Goal: Task Accomplishment & Management: Use online tool/utility

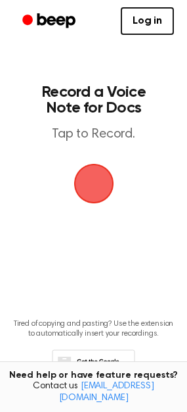
click at [95, 179] on span "button" at bounding box center [94, 183] width 60 height 60
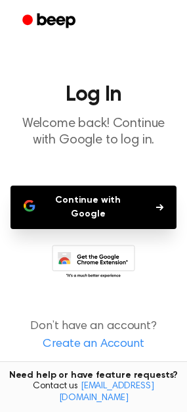
click at [87, 203] on button "Continue with Google" at bounding box center [94, 206] width 166 height 43
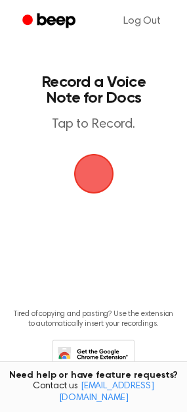
scroll to position [4, 0]
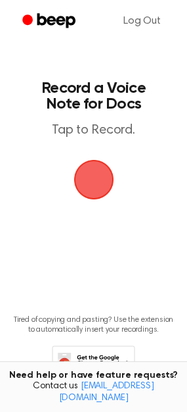
click at [91, 182] on span "button" at bounding box center [93, 179] width 57 height 57
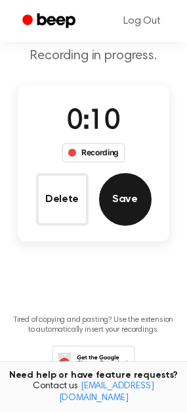
click at [123, 199] on button "Save" at bounding box center [125, 199] width 53 height 53
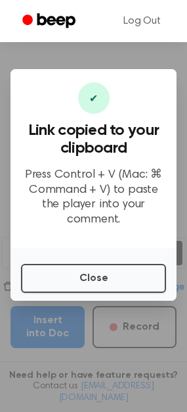
scroll to position [126, 0]
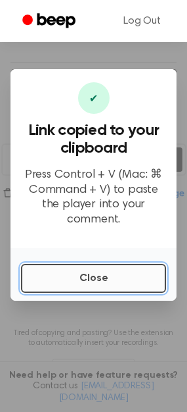
click at [90, 268] on button "Close" at bounding box center [93, 278] width 145 height 29
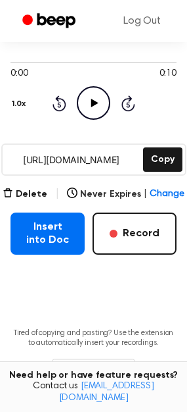
click at [92, 107] on icon "Play Audio" at bounding box center [94, 103] width 34 height 34
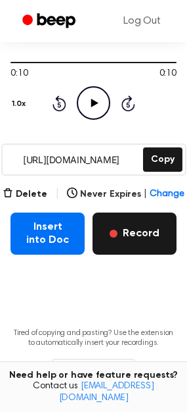
click at [117, 237] on button "Record" at bounding box center [135, 233] width 84 height 42
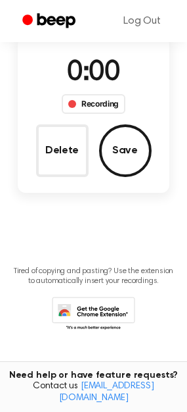
scroll to position [50, 0]
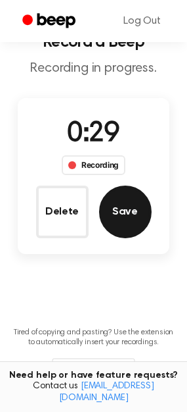
click at [122, 222] on button "Save" at bounding box center [125, 211] width 53 height 53
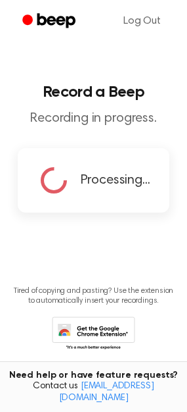
scroll to position [126, 0]
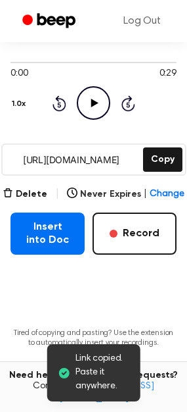
click at [96, 105] on icon "Play Audio" at bounding box center [94, 103] width 34 height 34
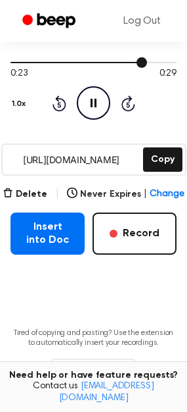
click at [83, 57] on div at bounding box center [94, 62] width 166 height 11
click at [68, 62] on div at bounding box center [53, 62] width 85 height 1
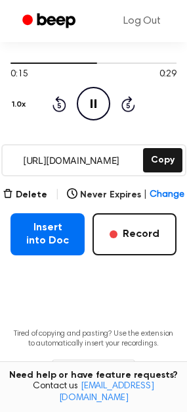
scroll to position [123, 0]
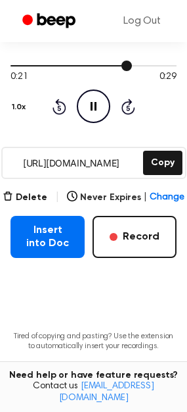
click at [141, 65] on div at bounding box center [94, 65] width 166 height 1
click at [37, 191] on button "Delete" at bounding box center [25, 198] width 45 height 14
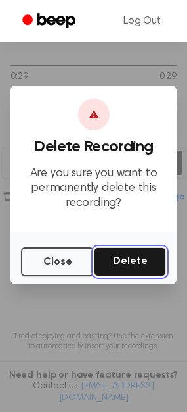
click at [133, 256] on button "Delete" at bounding box center [130, 261] width 72 height 29
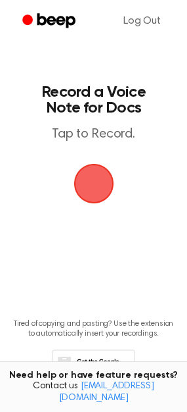
click at [86, 189] on span "button" at bounding box center [94, 183] width 37 height 37
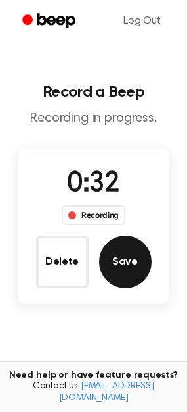
click at [123, 262] on button "Save" at bounding box center [125, 261] width 53 height 53
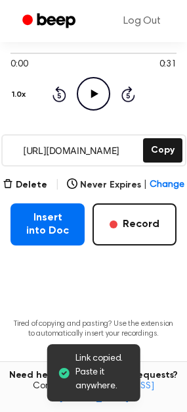
scroll to position [136, 0]
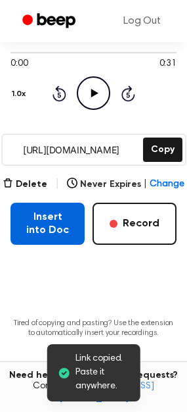
click at [48, 232] on button "Insert into Doc" at bounding box center [48, 224] width 74 height 42
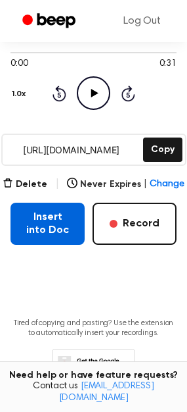
click at [48, 225] on button "Insert into Doc" at bounding box center [48, 224] width 74 height 42
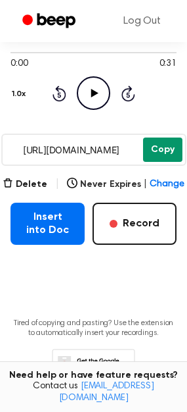
click at [160, 157] on button "Copy" at bounding box center [162, 149] width 39 height 24
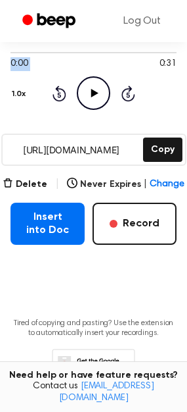
drag, startPoint x: 136, startPoint y: 70, endPoint x: 131, endPoint y: 42, distance: 28.0
click at [131, 42] on div "0:00 0:31 Your browser does not support the [object Object] element. 1.0x Rewin…" at bounding box center [94, 78] width 166 height 100
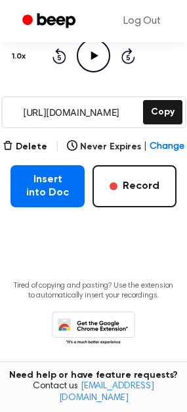
scroll to position [187, 0]
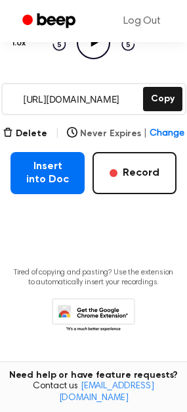
click at [70, 130] on icon "button" at bounding box center [72, 132] width 11 height 11
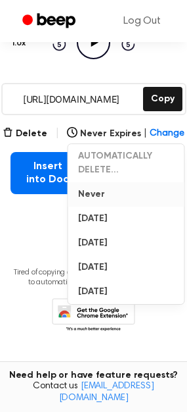
click at [99, 190] on button "Never" at bounding box center [126, 194] width 116 height 24
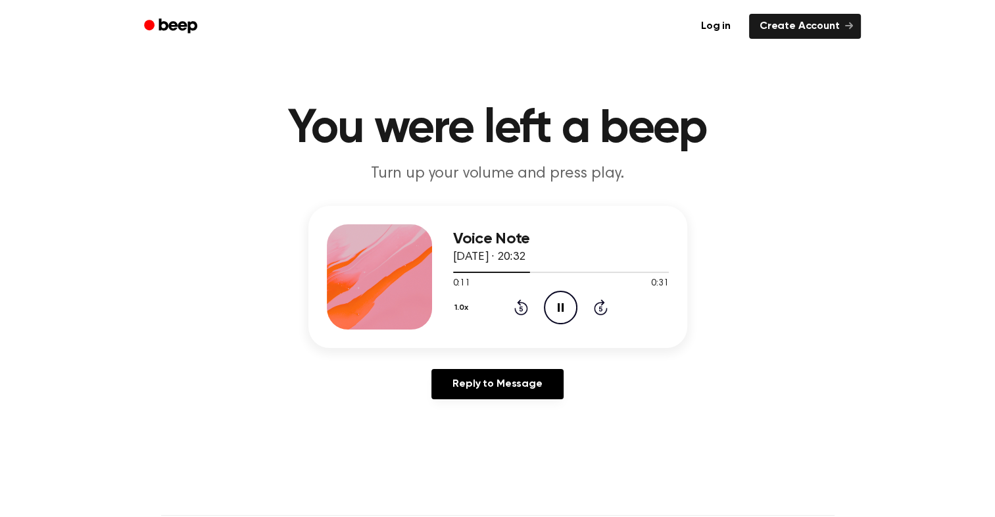
click at [521, 237] on h3 "Voice Note" at bounding box center [561, 239] width 216 height 18
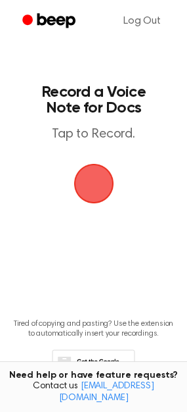
click at [95, 179] on span "button" at bounding box center [93, 183] width 51 height 51
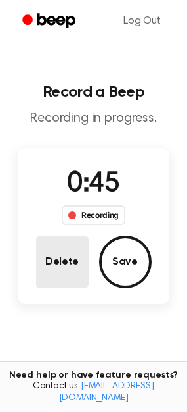
click at [67, 262] on button "Delete" at bounding box center [62, 261] width 53 height 53
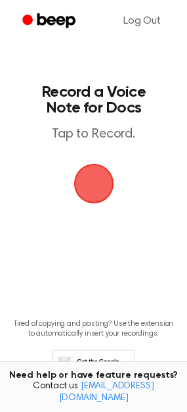
click at [82, 184] on span "button" at bounding box center [93, 183] width 51 height 51
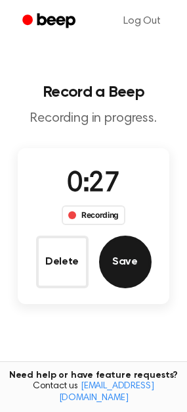
click at [121, 270] on button "Save" at bounding box center [125, 261] width 53 height 53
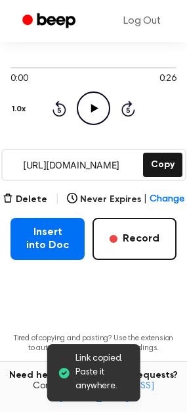
scroll to position [187, 0]
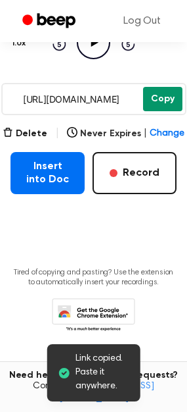
click at [158, 105] on button "Copy" at bounding box center [162, 99] width 39 height 24
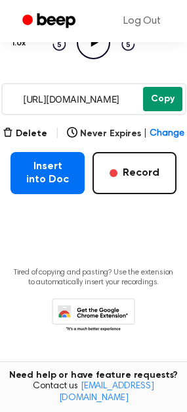
click at [168, 100] on button "Copy" at bounding box center [162, 99] width 39 height 24
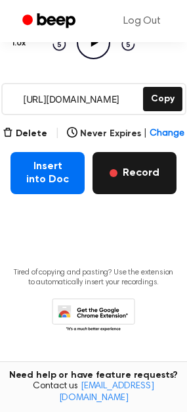
click at [145, 175] on button "Record" at bounding box center [135, 173] width 84 height 42
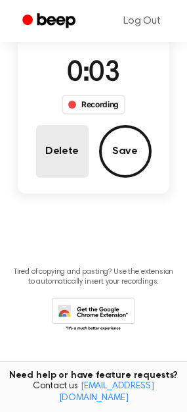
click at [44, 139] on button "Delete" at bounding box center [62, 151] width 53 height 53
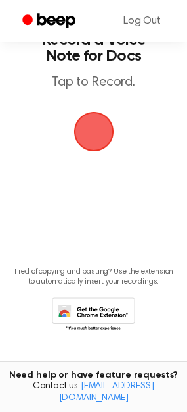
click at [105, 132] on span "button" at bounding box center [94, 132] width 58 height 58
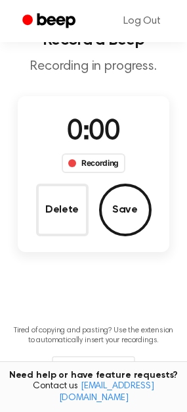
scroll to position [110, 0]
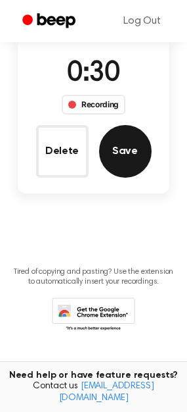
click at [124, 147] on button "Save" at bounding box center [125, 151] width 53 height 53
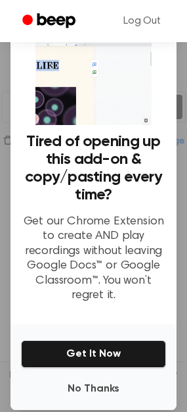
scroll to position [42, 0]
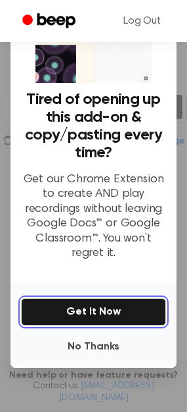
click at [108, 307] on button "Get It Now" at bounding box center [93, 312] width 145 height 28
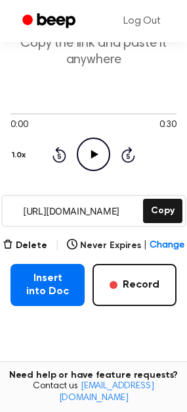
scroll to position [74, 0]
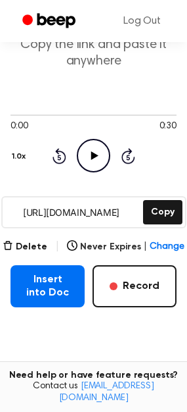
click at [84, 155] on icon "Play Audio" at bounding box center [94, 156] width 34 height 34
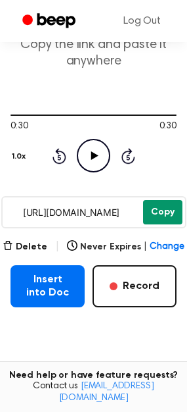
click at [174, 216] on button "Copy" at bounding box center [162, 212] width 39 height 24
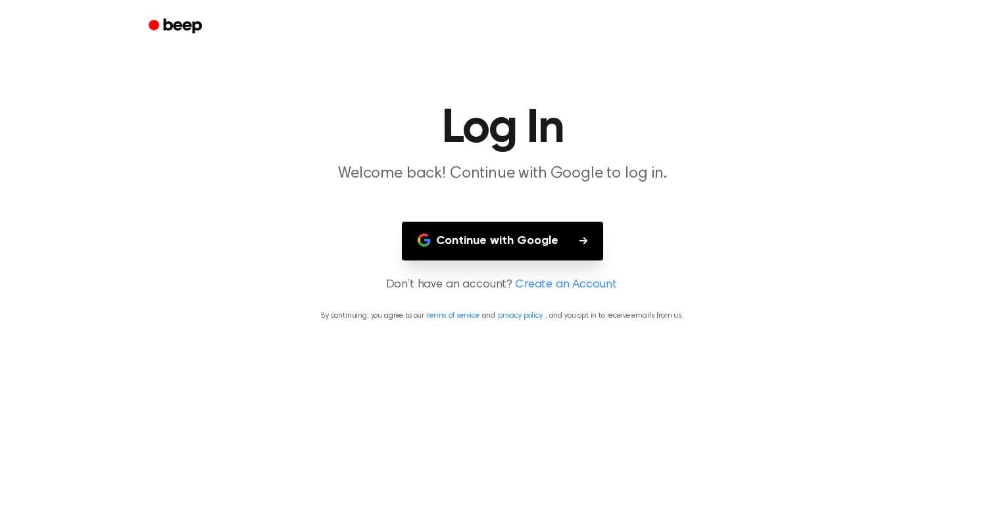
click at [523, 241] on button "Continue with Google" at bounding box center [502, 241] width 201 height 39
click at [520, 241] on button "Continue with Google" at bounding box center [502, 241] width 201 height 39
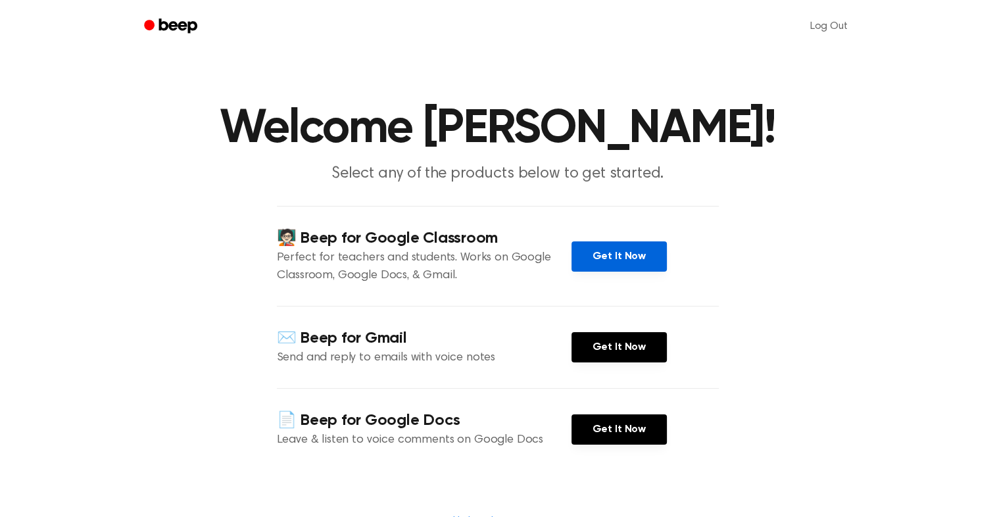
click at [600, 256] on link "Get It Now" at bounding box center [618, 256] width 95 height 30
